Goal: Communication & Community: Answer question/provide support

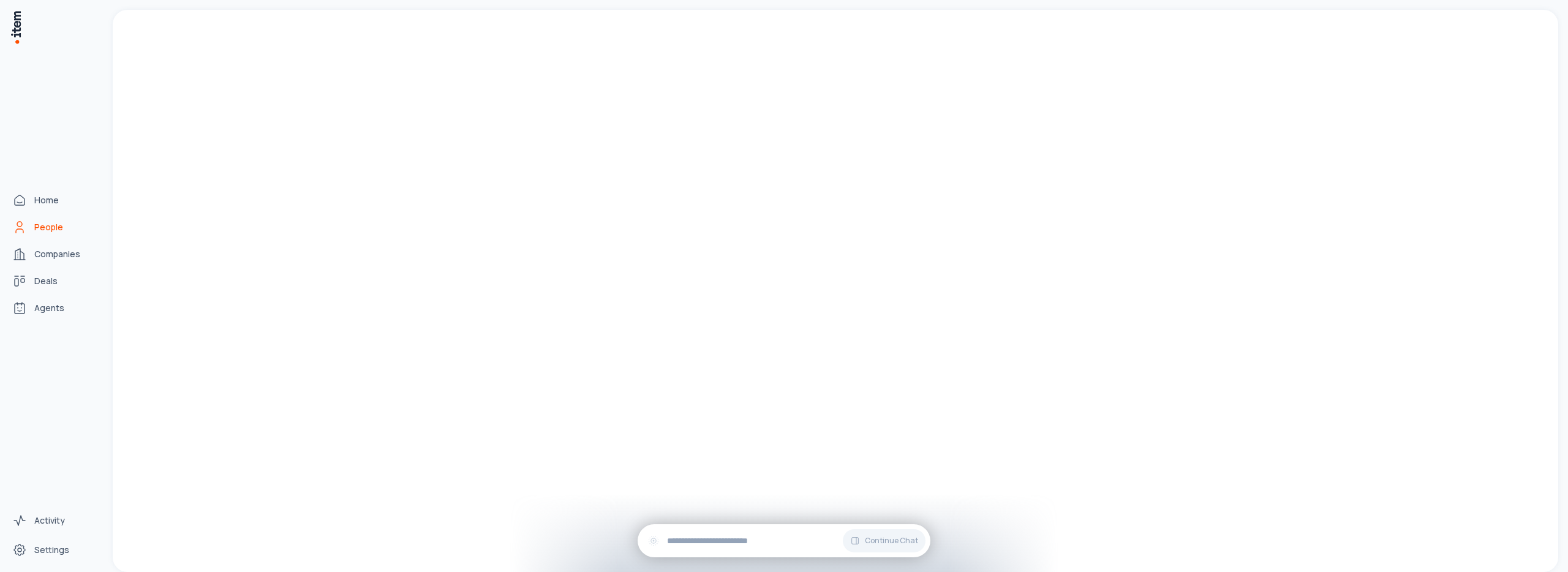
click at [30, 229] on link "People" at bounding box center [54, 227] width 93 height 25
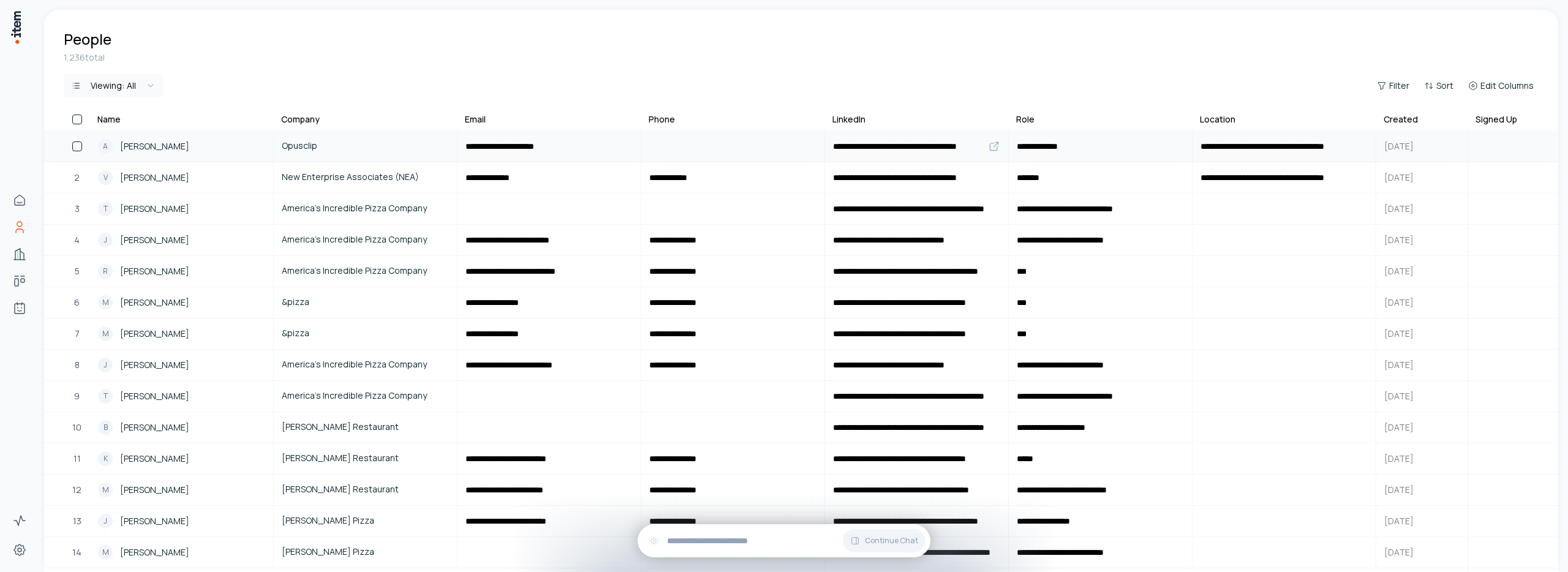
click at [140, 147] on span "[PERSON_NAME]" at bounding box center [155, 146] width 70 height 13
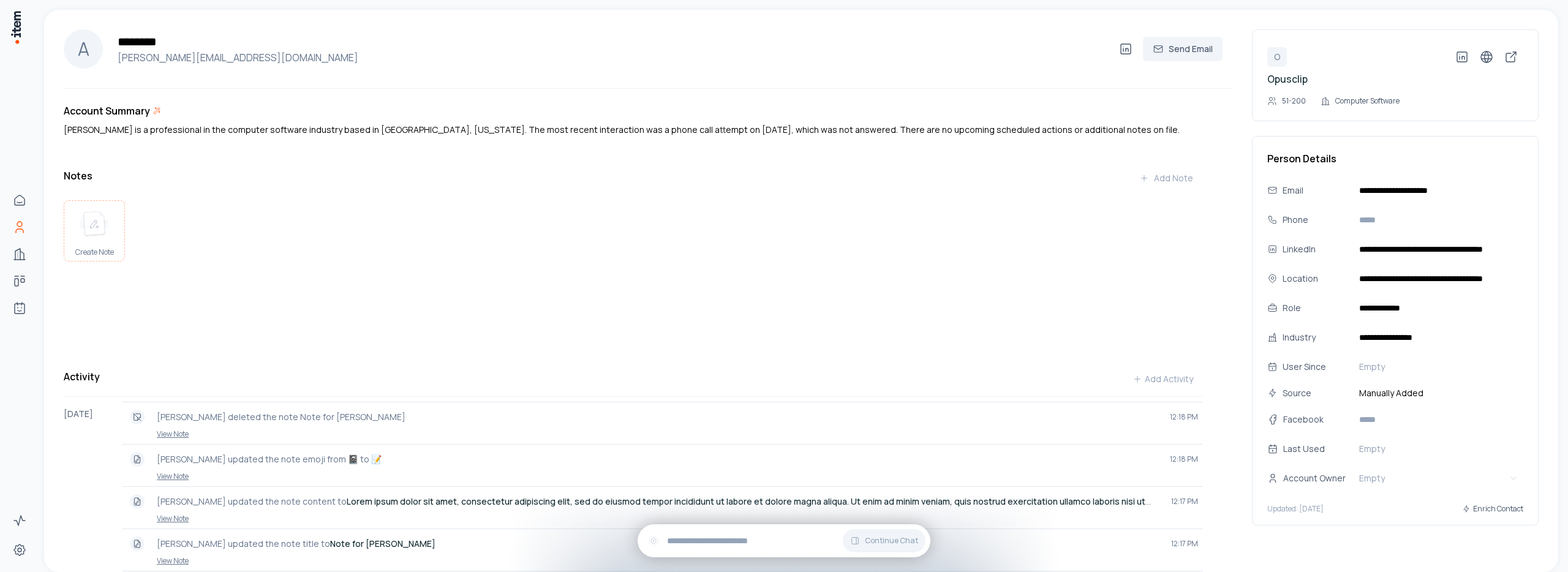
click at [100, 231] on img at bounding box center [94, 224] width 29 height 27
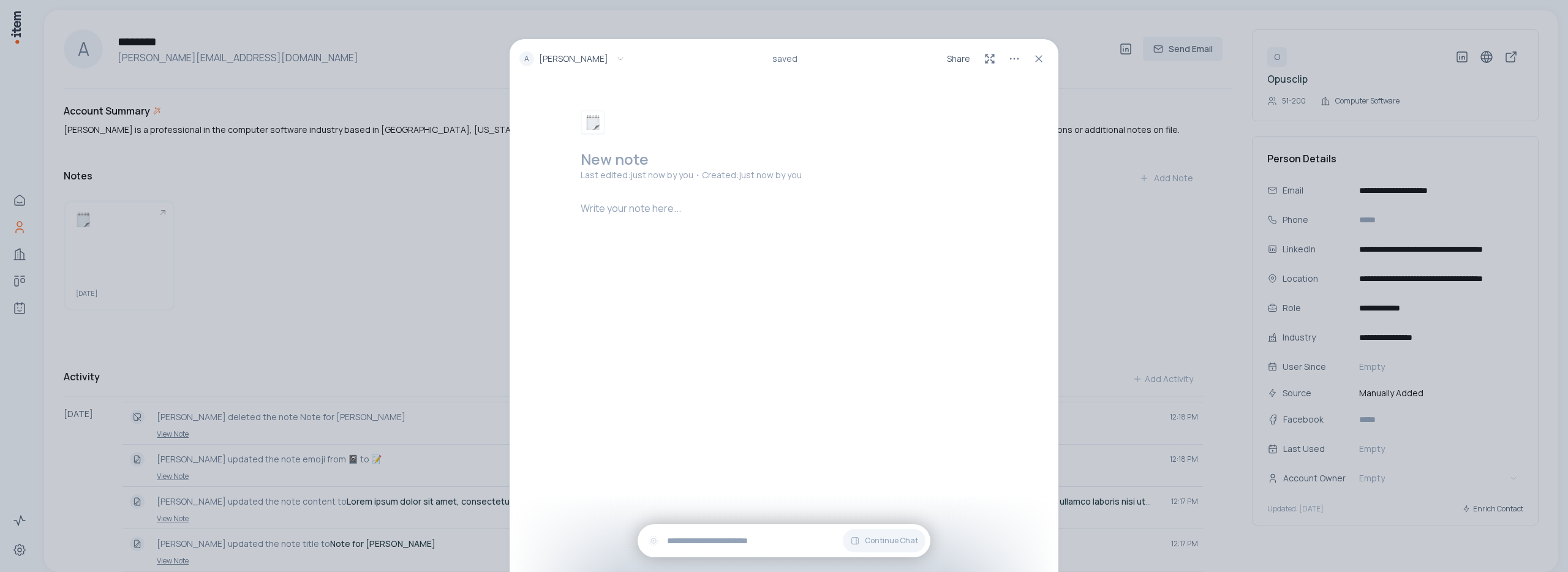
click at [644, 162] on h2 at bounding box center [786, 158] width 411 height 19
click at [674, 208] on p "**********" at bounding box center [786, 208] width 411 height 15
click at [1042, 60] on icon at bounding box center [1039, 59] width 12 height 12
